Goal: Task Accomplishment & Management: Use online tool/utility

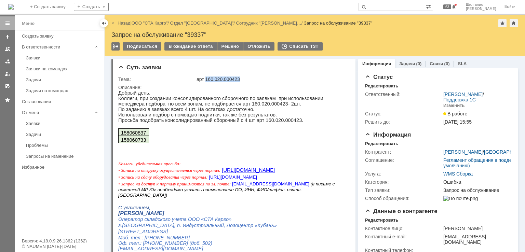
click at [146, 24] on link "ООО "СТА Карго"" at bounding box center [150, 23] width 36 height 5
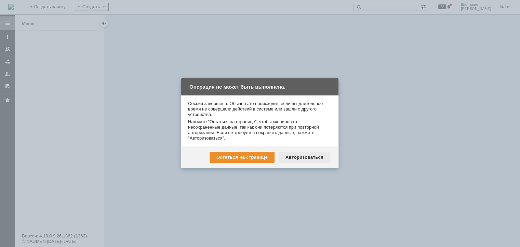
click at [314, 160] on div "Авторизоваться" at bounding box center [305, 157] width 52 height 11
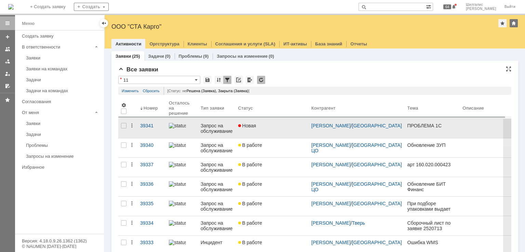
click at [273, 130] on link "Новая" at bounding box center [272, 128] width 73 height 19
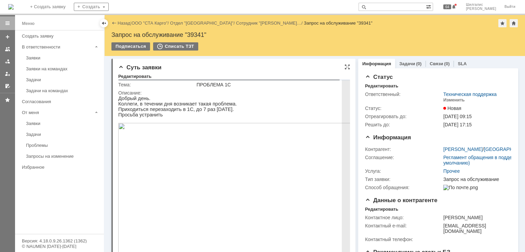
click at [200, 161] on img at bounding box center [237, 190] width 239 height 135
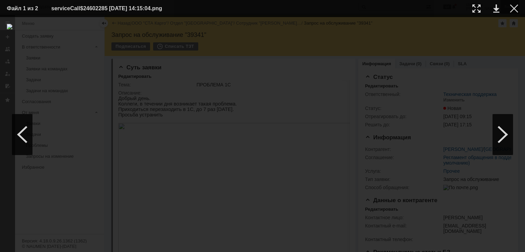
click at [514, 12] on div at bounding box center [514, 8] width 8 height 8
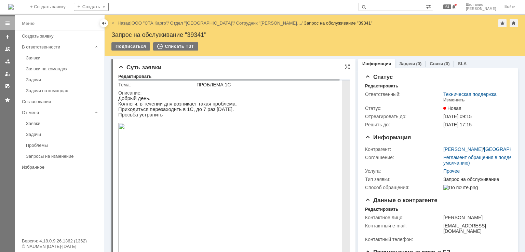
click at [211, 151] on img at bounding box center [237, 190] width 239 height 135
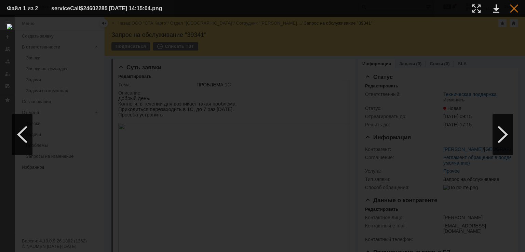
click at [512, 11] on div at bounding box center [514, 8] width 8 height 8
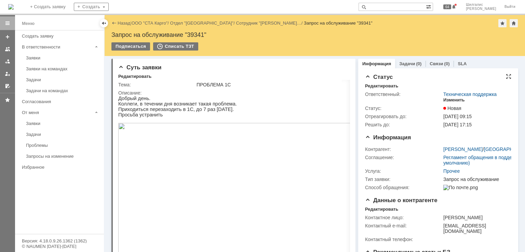
click at [447, 100] on div "Изменить" at bounding box center [455, 99] width 22 height 5
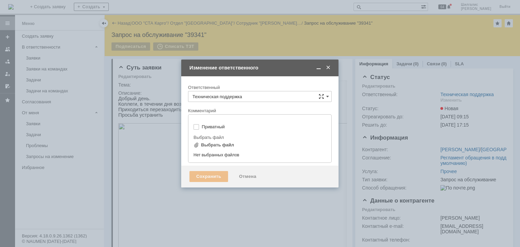
type input "[не указано]"
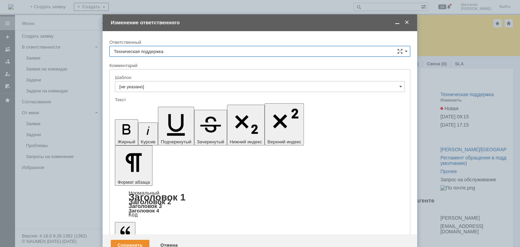
click at [151, 48] on input "Техническая поддержка" at bounding box center [259, 51] width 301 height 11
click at [147, 82] on div "[PERSON_NAME]" at bounding box center [260, 86] width 300 height 11
type input "[PERSON_NAME]"
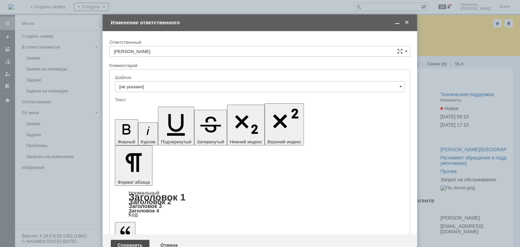
click at [131, 240] on div "Сохранить" at bounding box center [130, 245] width 39 height 11
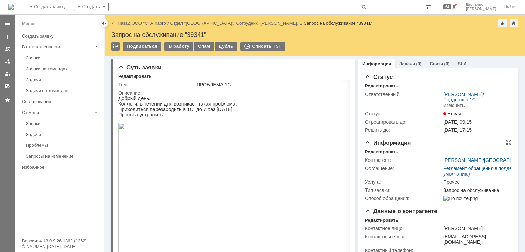
click at [378, 151] on div "Редактировать" at bounding box center [381, 151] width 33 height 5
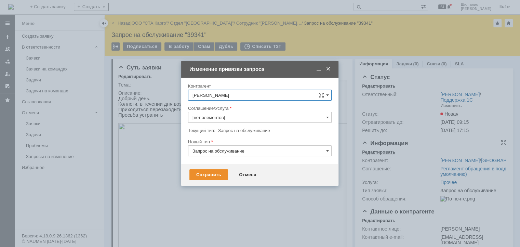
type input "Прочее"
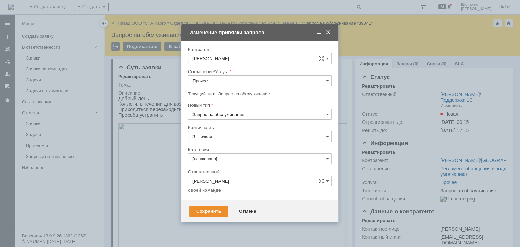
click at [238, 83] on input "Прочее" at bounding box center [260, 80] width 144 height 11
click at [320, 32] on span at bounding box center [318, 32] width 7 height 6
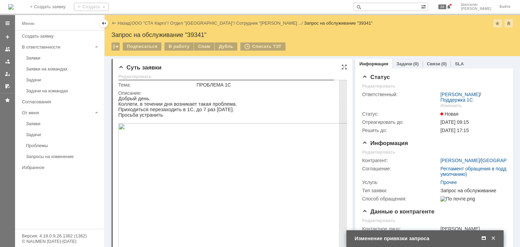
click at [185, 187] on img at bounding box center [237, 190] width 239 height 135
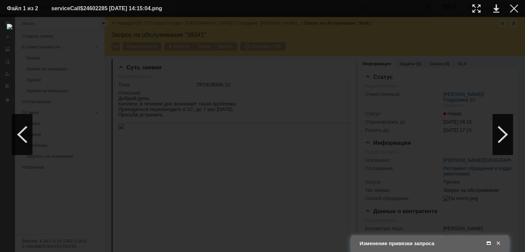
click at [196, 124] on img at bounding box center [263, 135] width 512 height 222
click at [515, 8] on div at bounding box center [514, 8] width 8 height 8
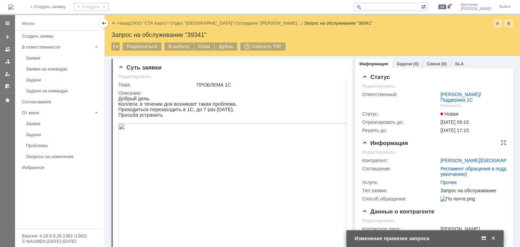
click at [383, 152] on div "Редактировать" at bounding box center [378, 151] width 33 height 5
click at [376, 154] on div "Редактировать" at bounding box center [378, 151] width 33 height 5
click at [484, 239] on span at bounding box center [483, 238] width 7 height 6
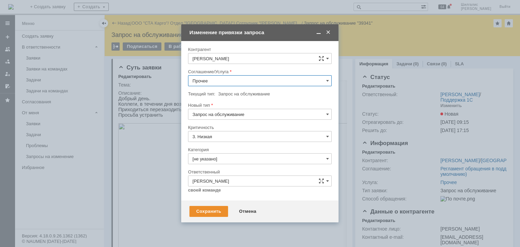
click at [211, 83] on input "Прочее" at bounding box center [260, 80] width 144 height 11
click at [223, 140] on span "WMS Прочее" at bounding box center [260, 142] width 135 height 5
type input "WMS Прочее"
click at [215, 157] on input "[не указано]" at bounding box center [260, 158] width 144 height 11
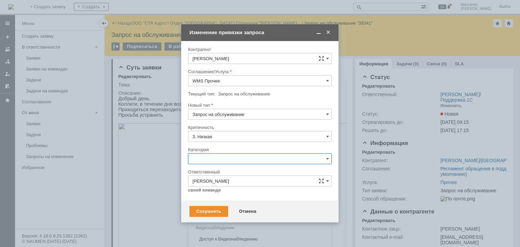
scroll to position [10, 0]
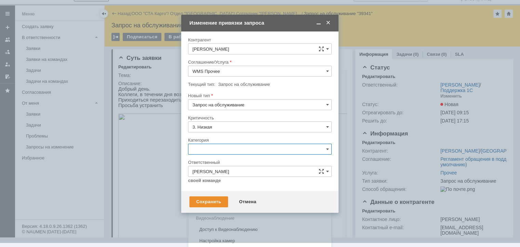
click at [211, 204] on span "Ошибка" at bounding box center [260, 206] width 135 height 5
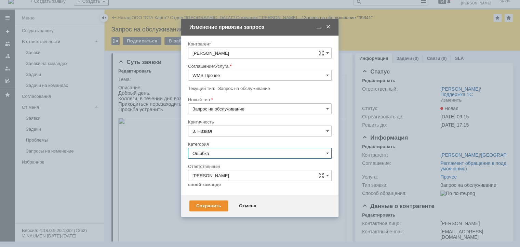
scroll to position [5, 0]
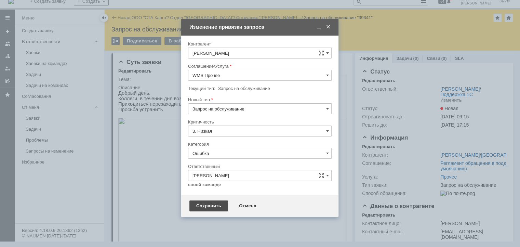
click at [215, 201] on div "Сохранить" at bounding box center [208, 205] width 39 height 11
type input "Ошибка"
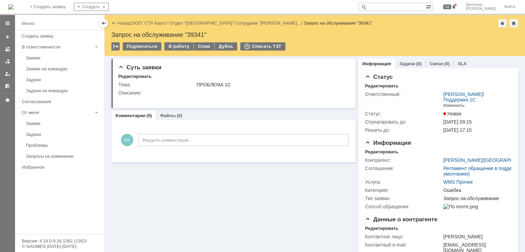
scroll to position [0, 0]
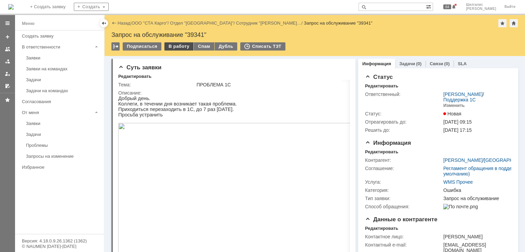
click at [181, 47] on div "В работу" at bounding box center [178, 46] width 29 height 8
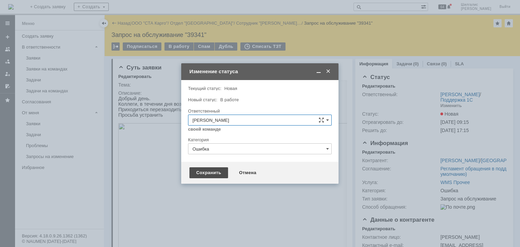
click at [210, 167] on div "Сохранить" at bounding box center [208, 172] width 39 height 11
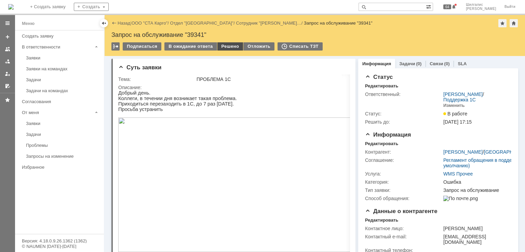
click at [227, 45] on div "Решено" at bounding box center [230, 46] width 26 height 8
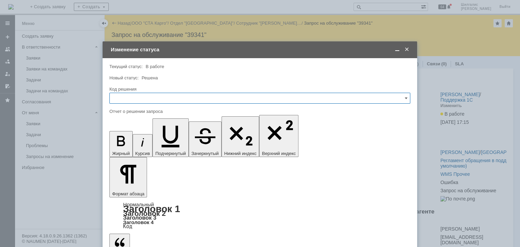
click at [138, 97] on input "text" at bounding box center [259, 98] width 301 height 11
click at [135, 185] on div "Решено" at bounding box center [260, 189] width 300 height 11
type input "Решено"
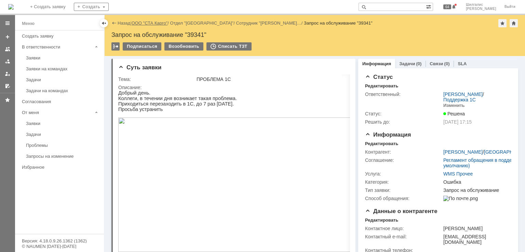
click at [147, 24] on link "ООО "СТА Карго"" at bounding box center [150, 23] width 36 height 5
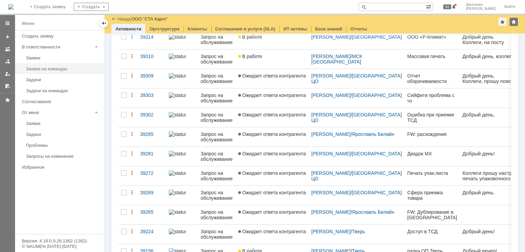
click at [69, 70] on div "Заявки на командах" at bounding box center [63, 68] width 74 height 5
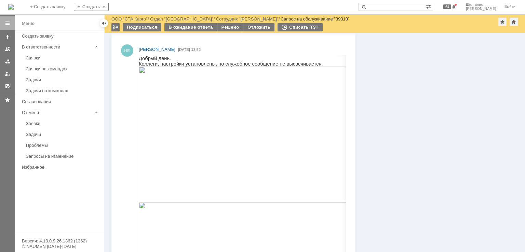
scroll to position [554, 0]
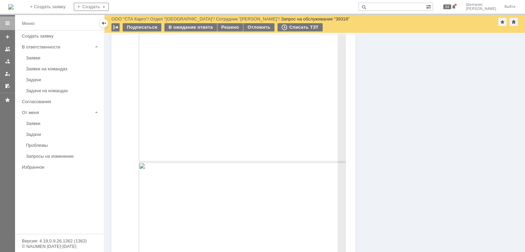
click at [177, 125] on img at bounding box center [258, 94] width 239 height 135
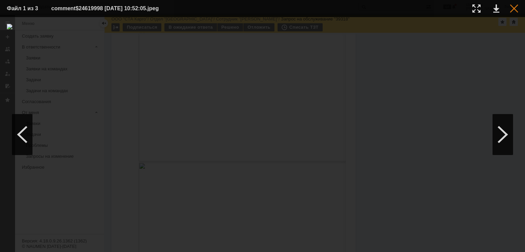
click at [515, 9] on div at bounding box center [514, 8] width 8 height 8
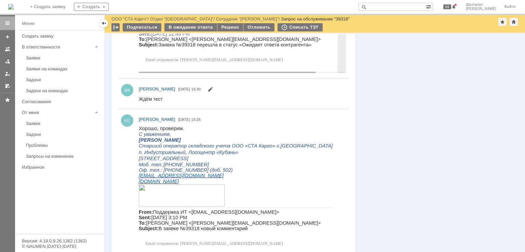
scroll to position [965, 0]
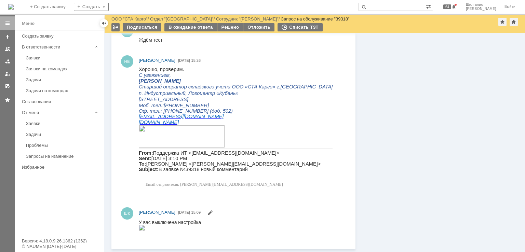
click at [145, 230] on img at bounding box center [142, 227] width 6 height 5
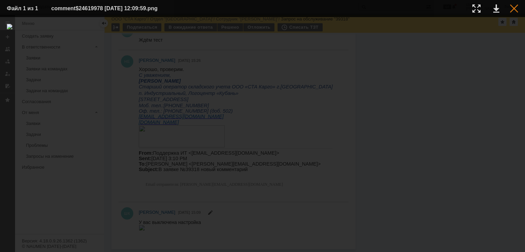
click at [516, 7] on div at bounding box center [514, 8] width 8 height 8
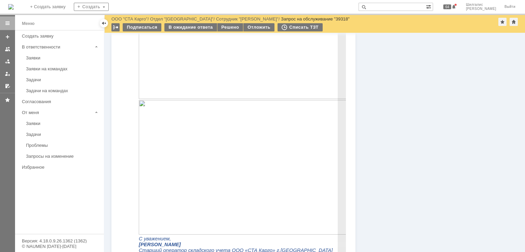
scroll to position [589, 0]
click at [187, 84] on img at bounding box center [258, 60] width 239 height 135
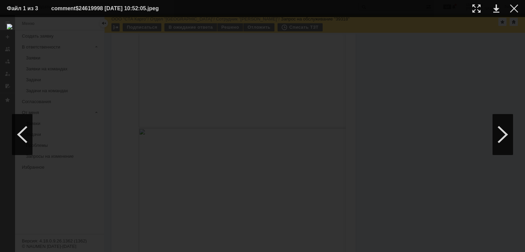
click at [501, 36] on div at bounding box center [263, 135] width 512 height 222
click at [514, 9] on div at bounding box center [514, 8] width 8 height 8
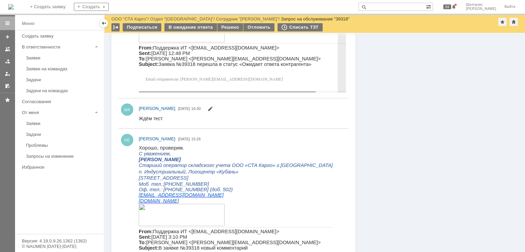
scroll to position [965, 0]
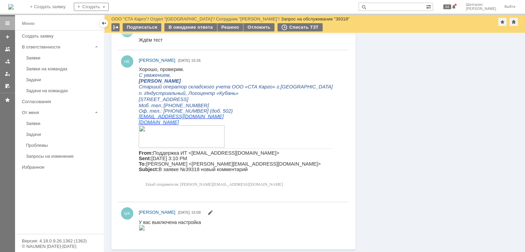
click at [145, 228] on img at bounding box center [142, 227] width 6 height 5
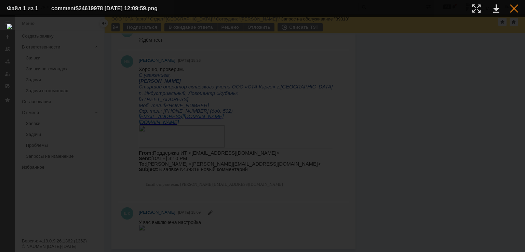
click at [513, 6] on div at bounding box center [514, 8] width 8 height 8
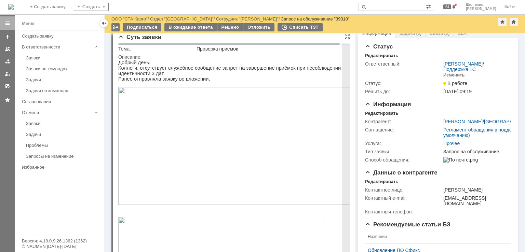
scroll to position [0, 0]
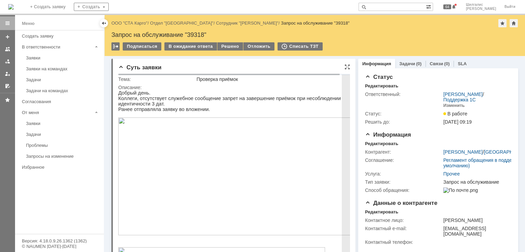
click at [171, 139] on img at bounding box center [237, 177] width 239 height 118
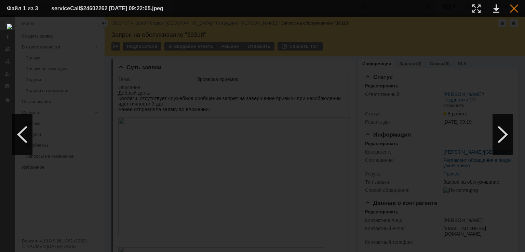
click at [513, 8] on div at bounding box center [514, 8] width 8 height 8
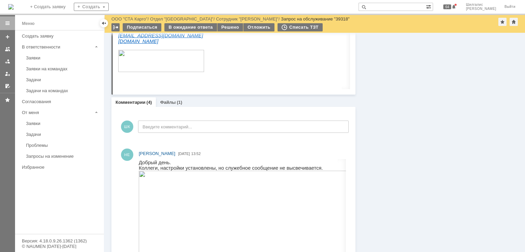
scroll to position [650, 0]
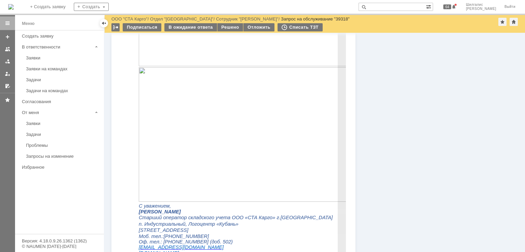
click at [236, 142] on img at bounding box center [258, 134] width 239 height 135
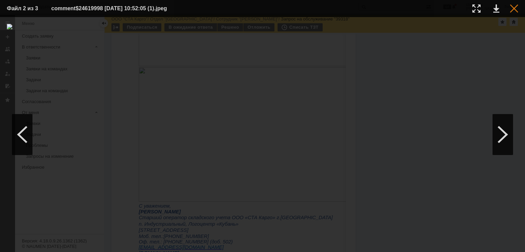
click at [517, 9] on div at bounding box center [514, 8] width 8 height 8
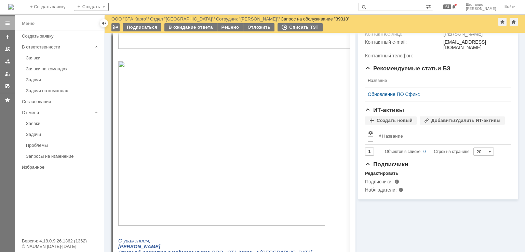
scroll to position [0, 0]
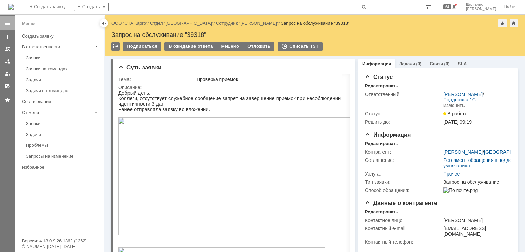
drag, startPoint x: 445, startPoint y: 187, endPoint x: 395, endPoint y: 15, distance: 178.3
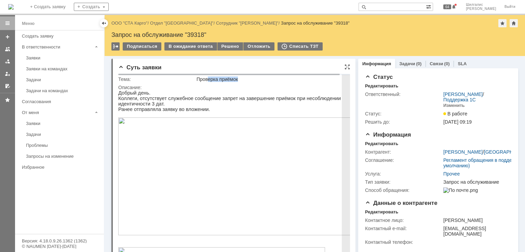
drag, startPoint x: 244, startPoint y: 80, endPoint x: 209, endPoint y: 80, distance: 34.9
click at [208, 79] on div "Проверка приёмок" at bounding box center [277, 79] width 160 height 5
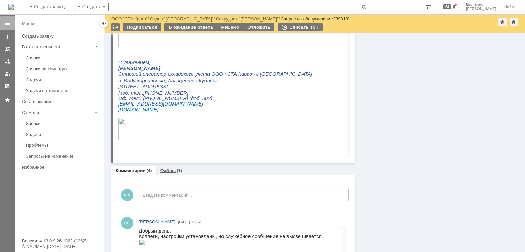
click at [166, 173] on link "Файлы" at bounding box center [168, 170] width 16 height 5
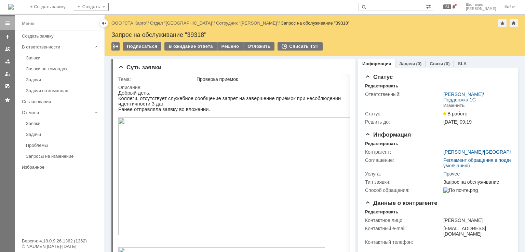
click at [404, 7] on input "text" at bounding box center [392, 7] width 67 height 8
type input "38777"
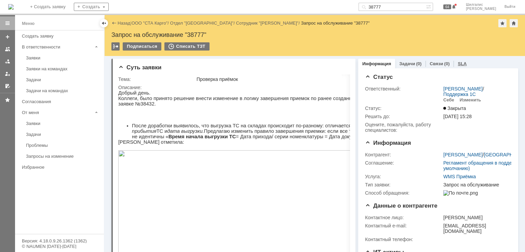
click at [459, 63] on link "SLA" at bounding box center [462, 63] width 9 height 5
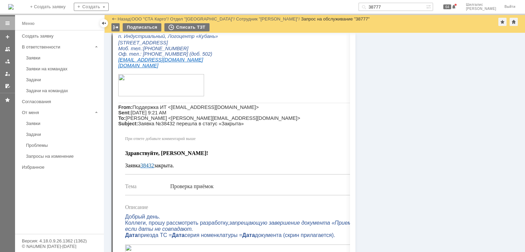
scroll to position [484, 0]
